Goal: Book appointment/travel/reservation: Book appointment/travel/reservation

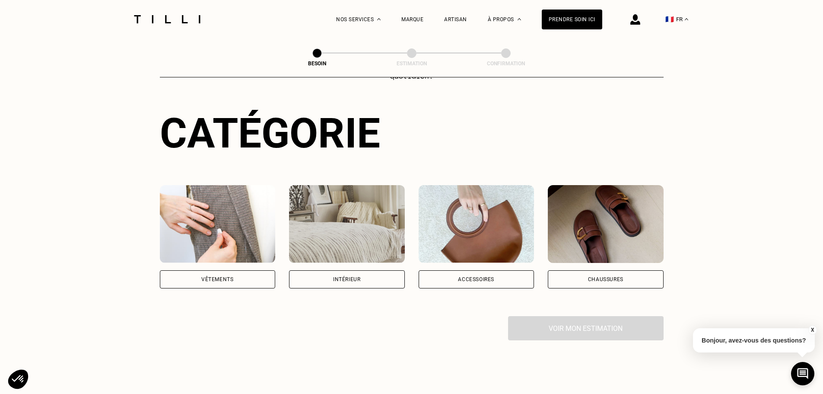
scroll to position [101, 0]
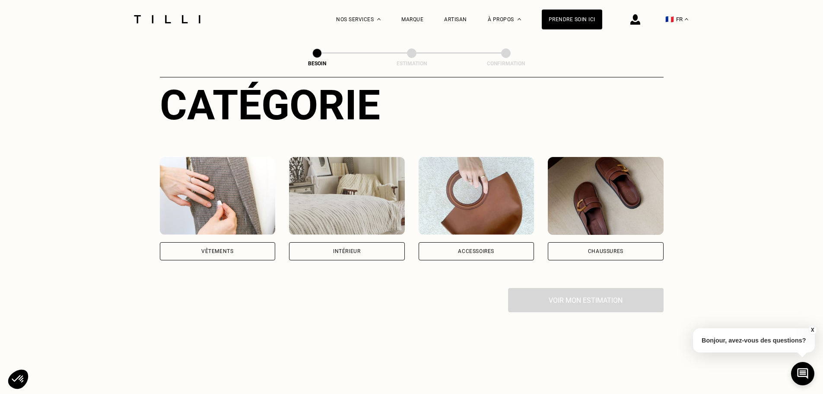
click at [234, 242] on div "Vêtements" at bounding box center [218, 251] width 116 height 18
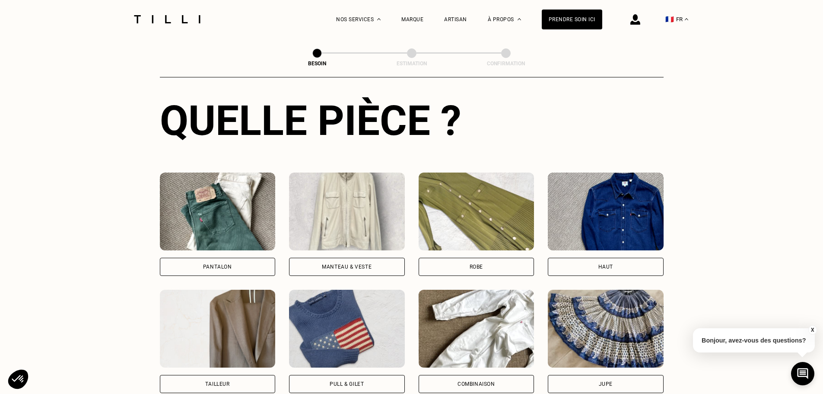
scroll to position [383, 0]
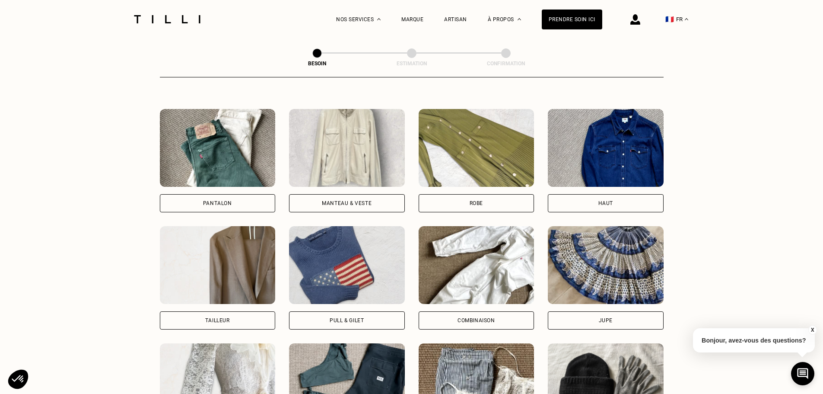
click at [200, 173] on img at bounding box center [218, 148] width 116 height 78
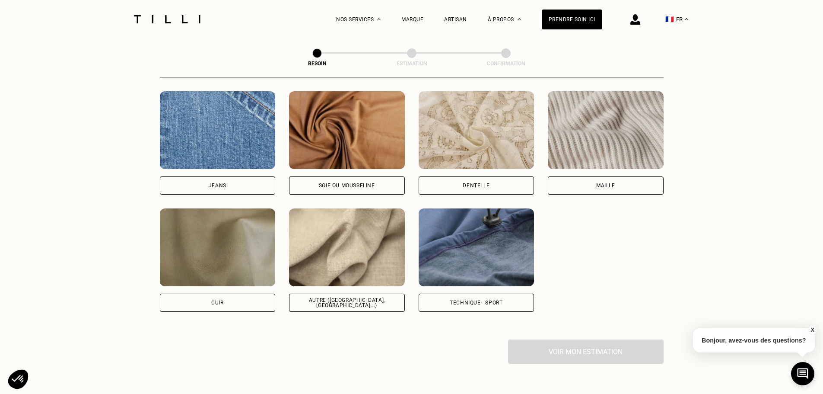
scroll to position [955, 0]
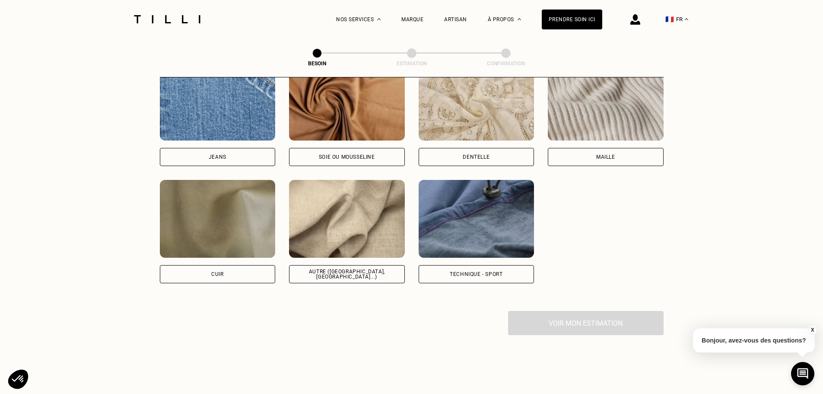
click at [332, 230] on img at bounding box center [347, 219] width 116 height 78
select select "FR"
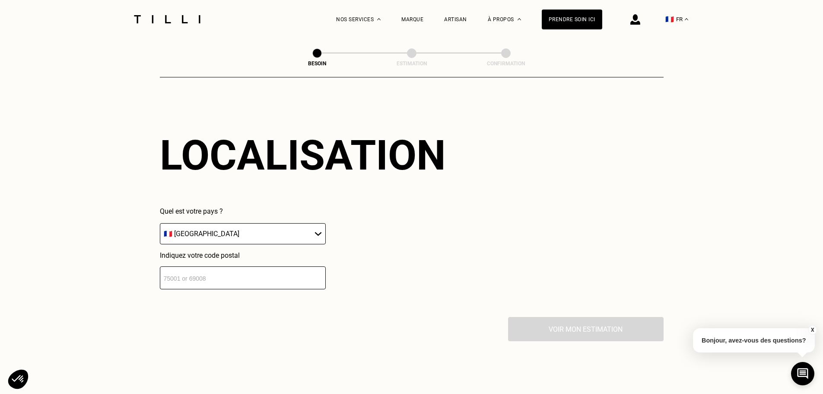
scroll to position [1261, 0]
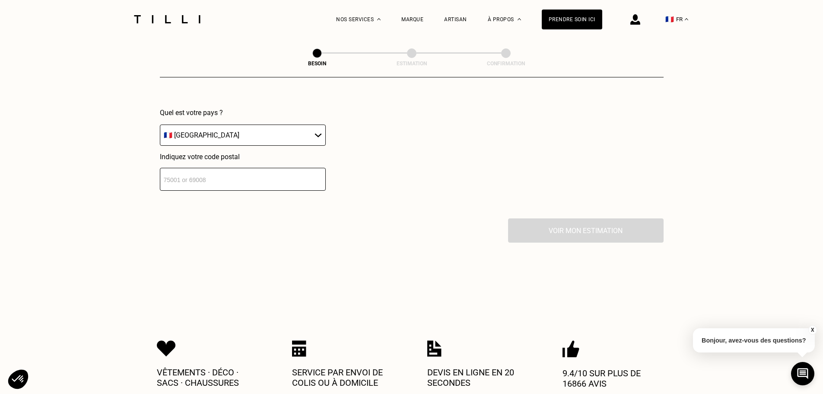
click at [242, 136] on select "🇩🇪 [GEOGRAPHIC_DATA] 🇦🇹 [GEOGRAPHIC_DATA] 🇧🇪 [GEOGRAPHIC_DATA] 🇧🇬 Bulgarie 🇨🇾 C…" at bounding box center [243, 134] width 166 height 21
click at [300, 98] on div "Localisation Quel est votre pays ? 🇩🇪 [GEOGRAPHIC_DATA] 🇦🇹 [GEOGRAPHIC_DATA] 🇧🇪…" at bounding box center [412, 112] width 504 height 214
click at [237, 174] on input "number" at bounding box center [243, 179] width 166 height 23
type input "75015"
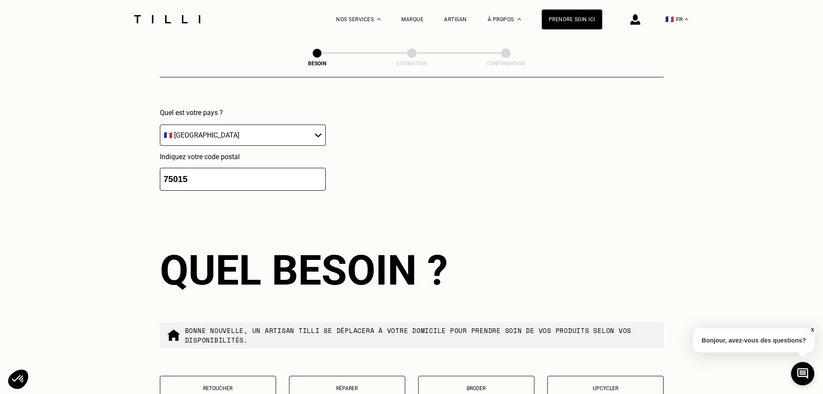
scroll to position [1377, 0]
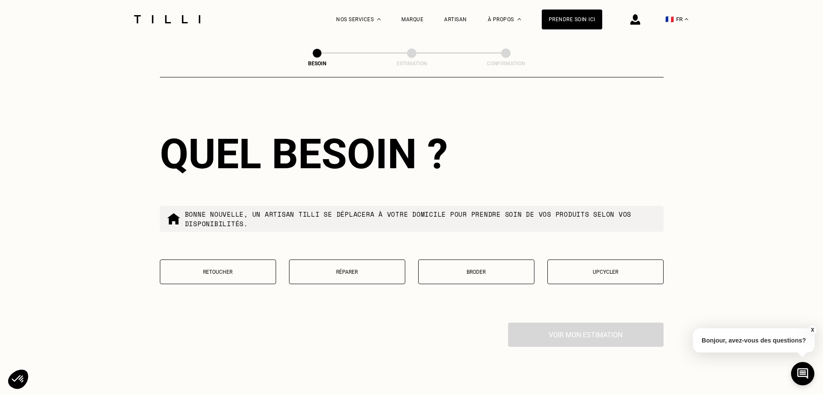
click at [338, 276] on button "Réparer" at bounding box center [347, 271] width 116 height 25
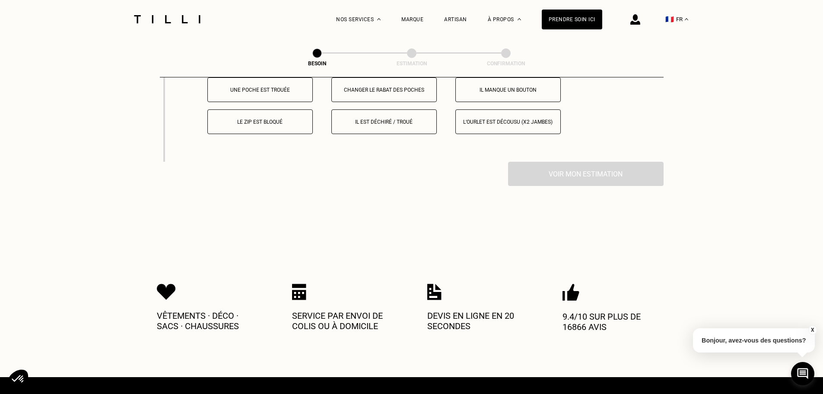
scroll to position [1610, 0]
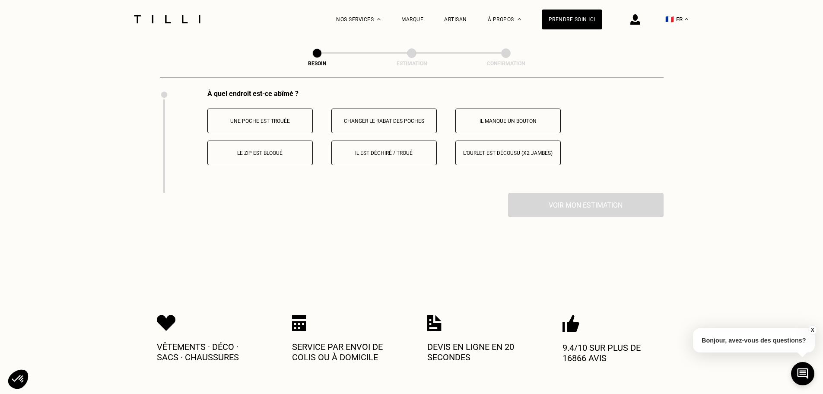
click at [270, 154] on button "Le zip est bloqué" at bounding box center [259, 152] width 105 height 25
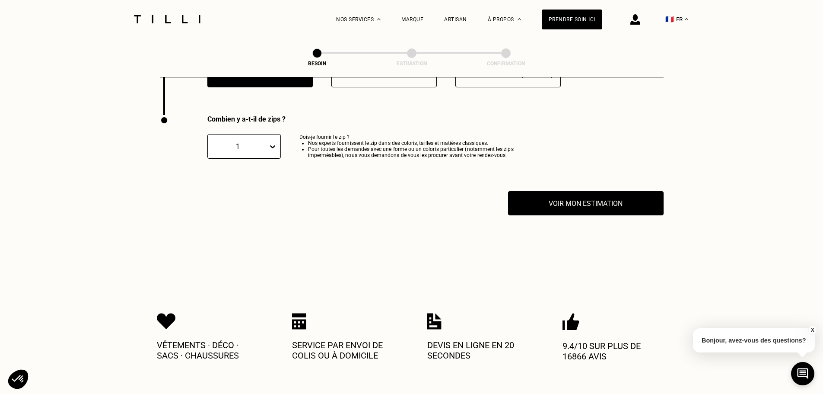
scroll to position [1702, 0]
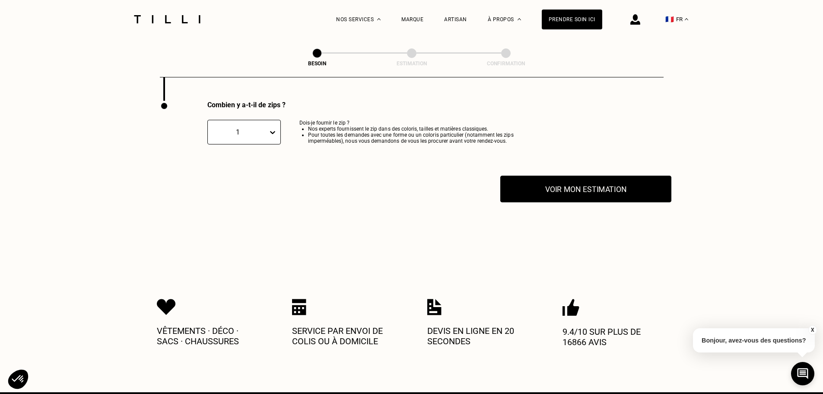
click at [593, 187] on button "Voir mon estimation" at bounding box center [585, 188] width 171 height 27
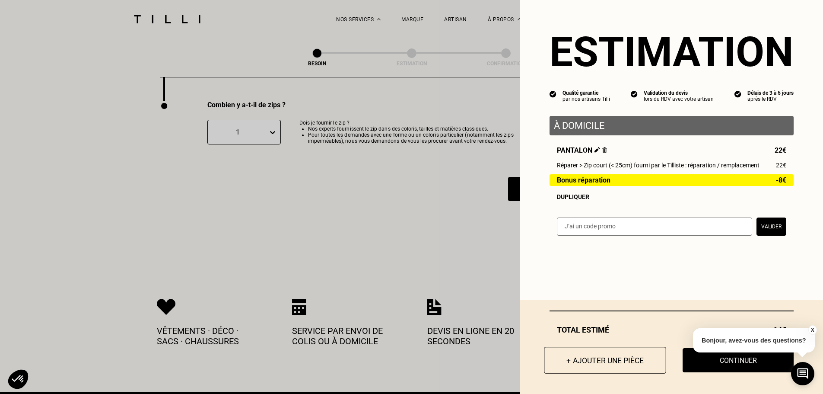
click at [555, 352] on button "+ Ajouter une pièce" at bounding box center [605, 360] width 122 height 27
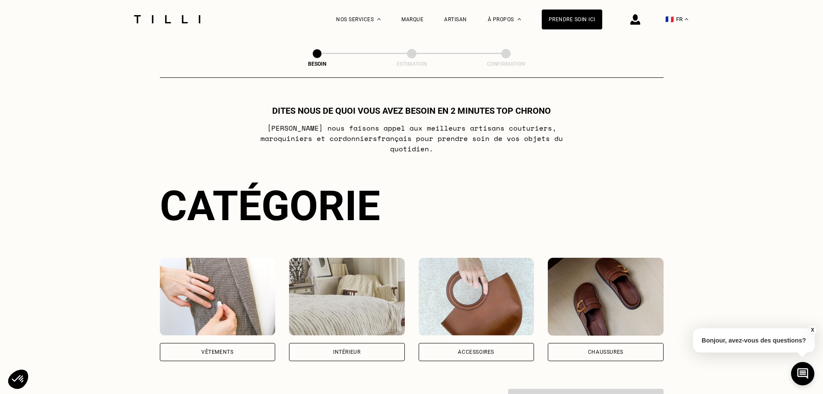
click at [212, 349] on div "Vêtements" at bounding box center [218, 352] width 116 height 18
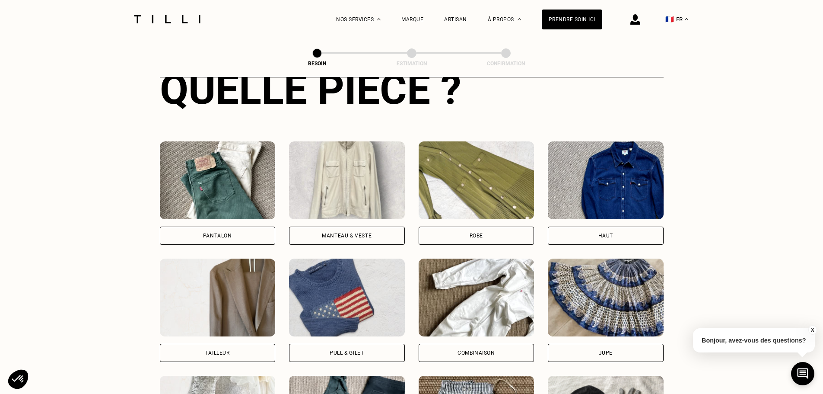
scroll to position [383, 0]
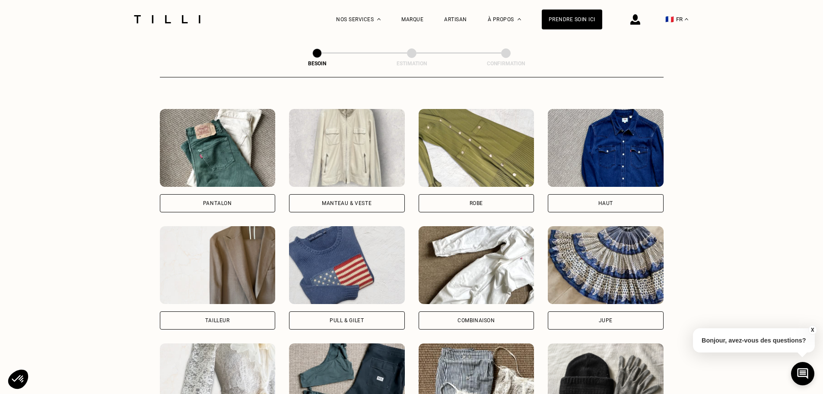
click at [628, 194] on div "Haut" at bounding box center [606, 203] width 116 height 18
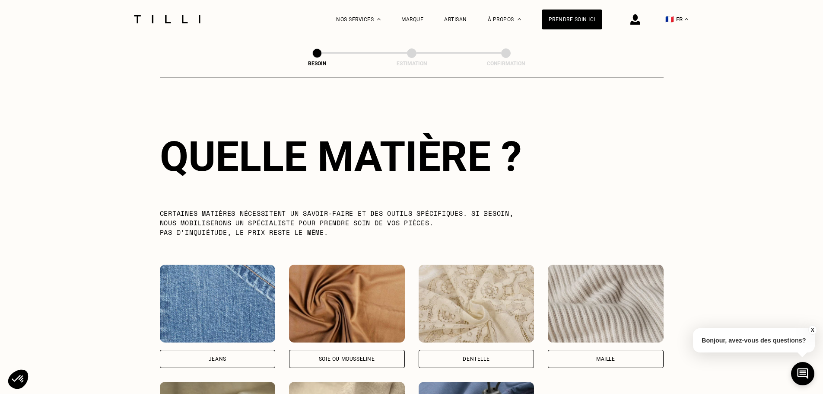
scroll to position [854, 0]
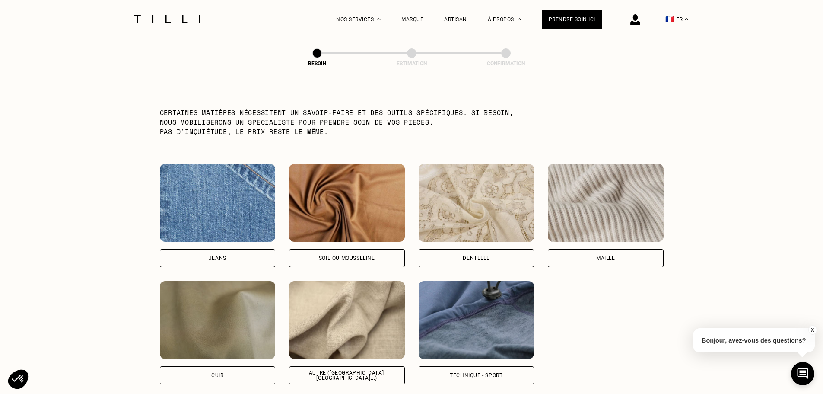
click at [319, 359] on div "Autre ([GEOGRAPHIC_DATA], [GEOGRAPHIC_DATA]...)" at bounding box center [347, 332] width 116 height 103
select select "FR"
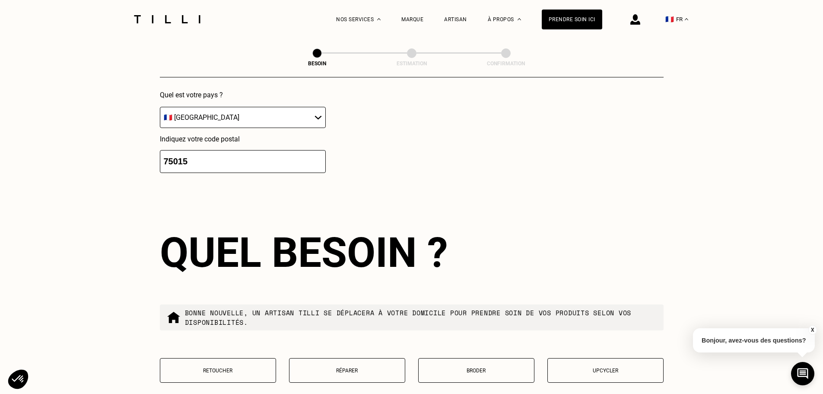
scroll to position [1345, 0]
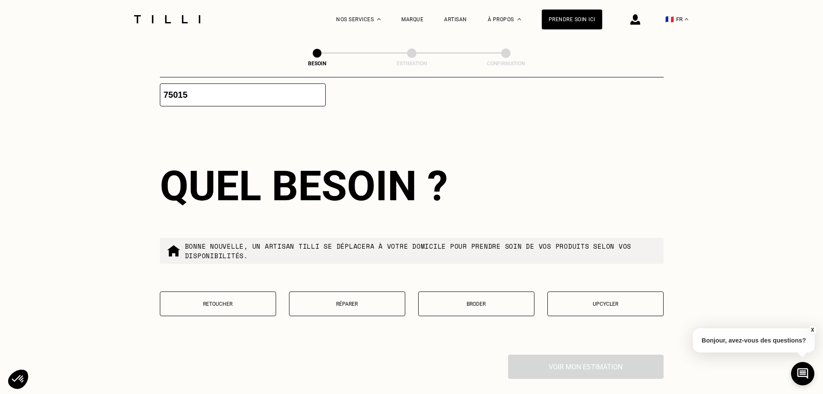
click at [303, 304] on button "Réparer" at bounding box center [347, 303] width 116 height 25
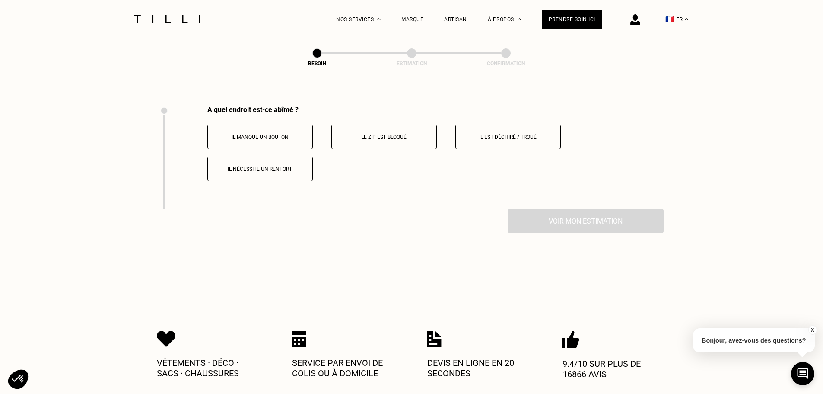
scroll to position [1599, 0]
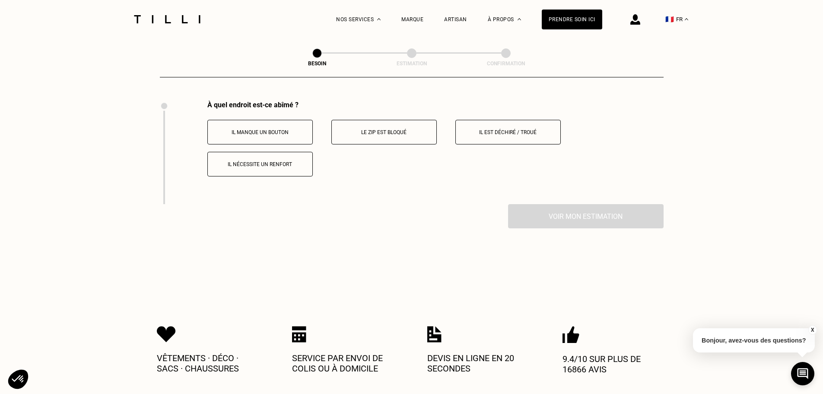
click at [504, 130] on p "Il est déchiré / troué" at bounding box center [508, 132] width 96 height 6
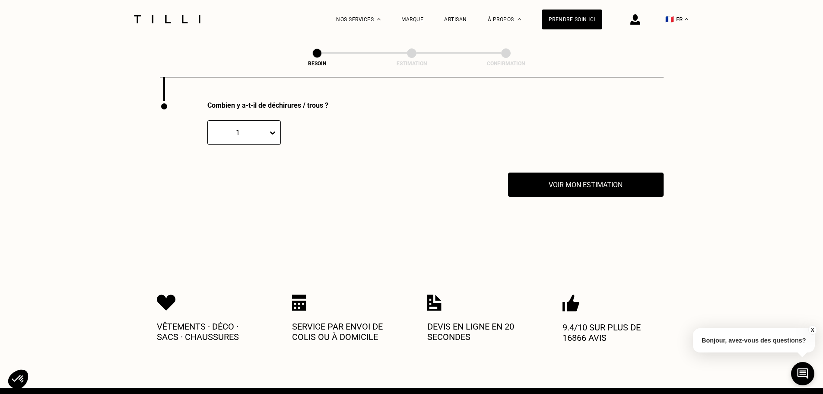
scroll to position [1702, 0]
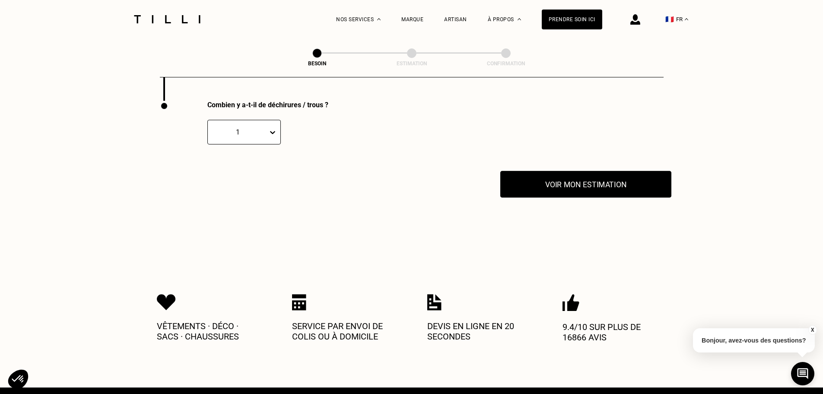
click at [569, 190] on button "Voir mon estimation" at bounding box center [585, 184] width 171 height 27
